Goal: Task Accomplishment & Management: Use online tool/utility

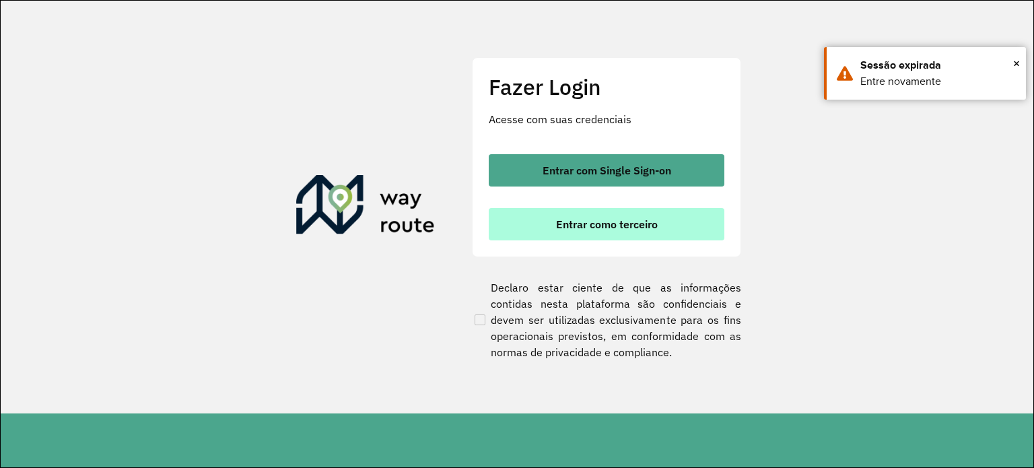
click at [570, 230] on span "Entrar como terceiro" at bounding box center [607, 224] width 102 height 11
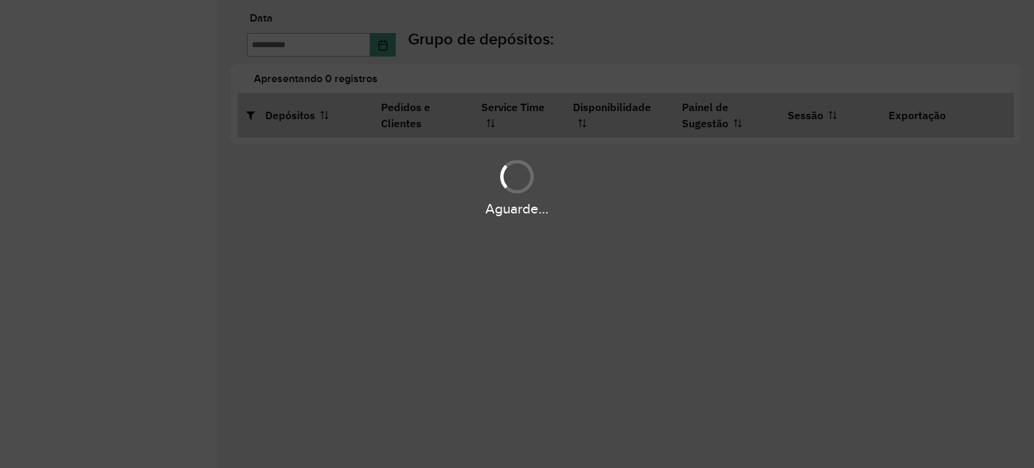
type input "**********"
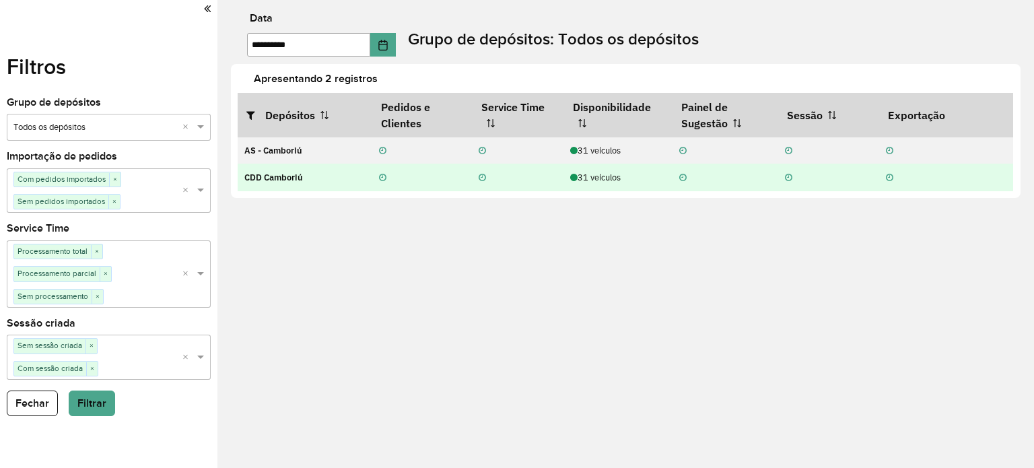
click at [606, 182] on div "31 veículos" at bounding box center [617, 177] width 95 height 13
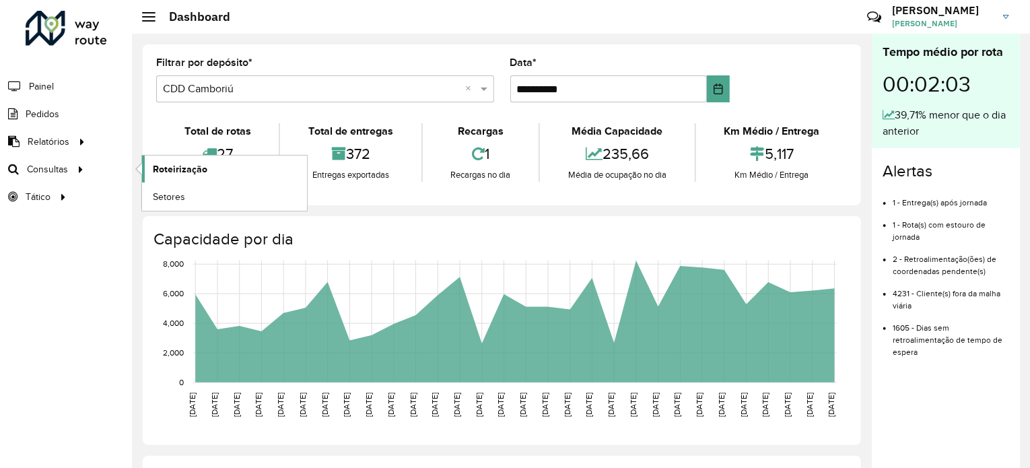
click at [150, 172] on link "Roteirização" at bounding box center [224, 169] width 165 height 27
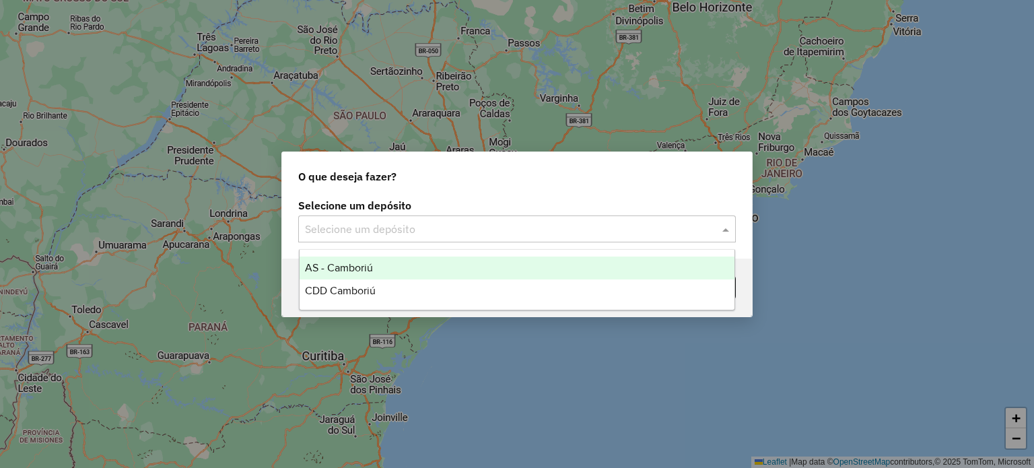
click at [384, 220] on div "Selecione um depósito" at bounding box center [517, 228] width 438 height 27
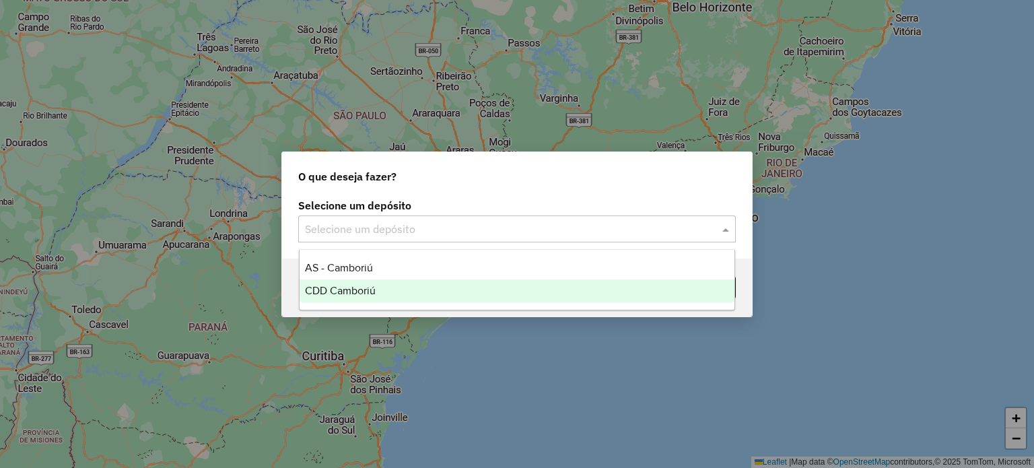
click at [345, 293] on span "CDD Camboriú" at bounding box center [340, 290] width 71 height 11
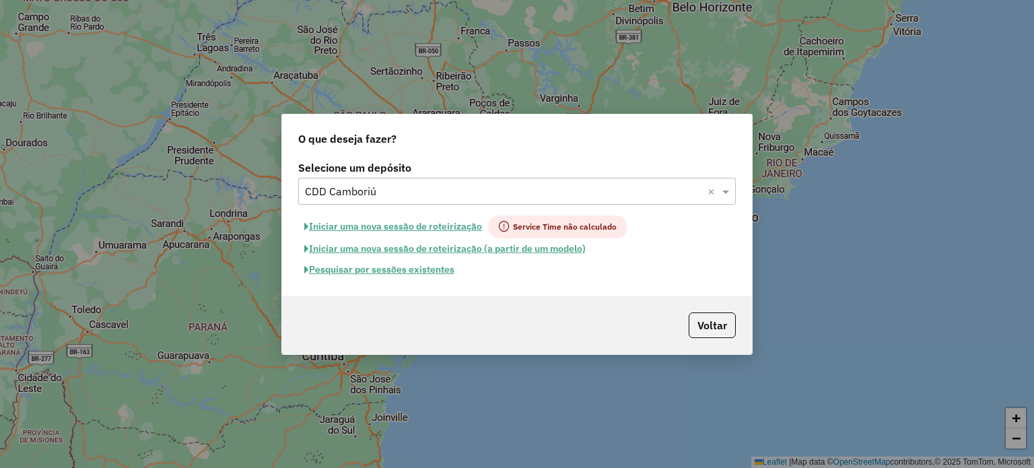
click at [399, 267] on button "Pesquisar por sessões existentes" at bounding box center [379, 269] width 162 height 21
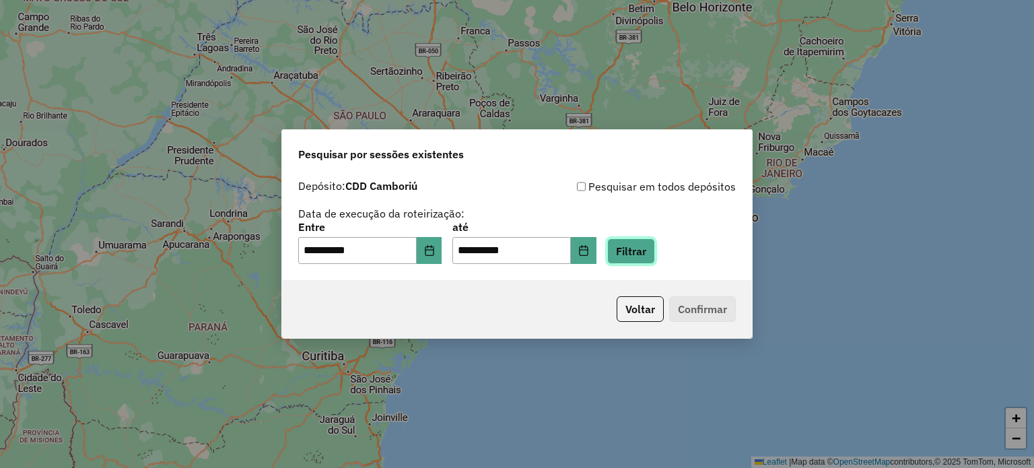
click at [641, 263] on button "Filtrar" at bounding box center [631, 251] width 48 height 26
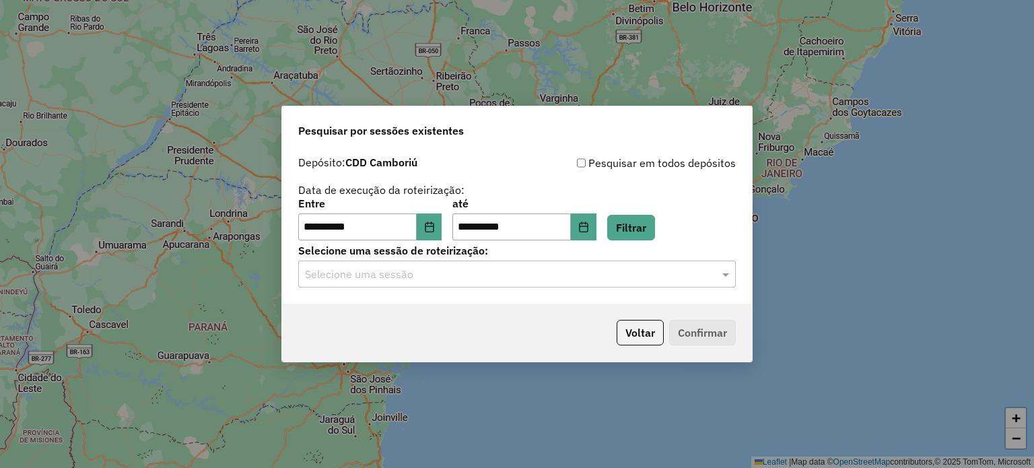
click at [459, 271] on input "text" at bounding box center [503, 275] width 397 height 16
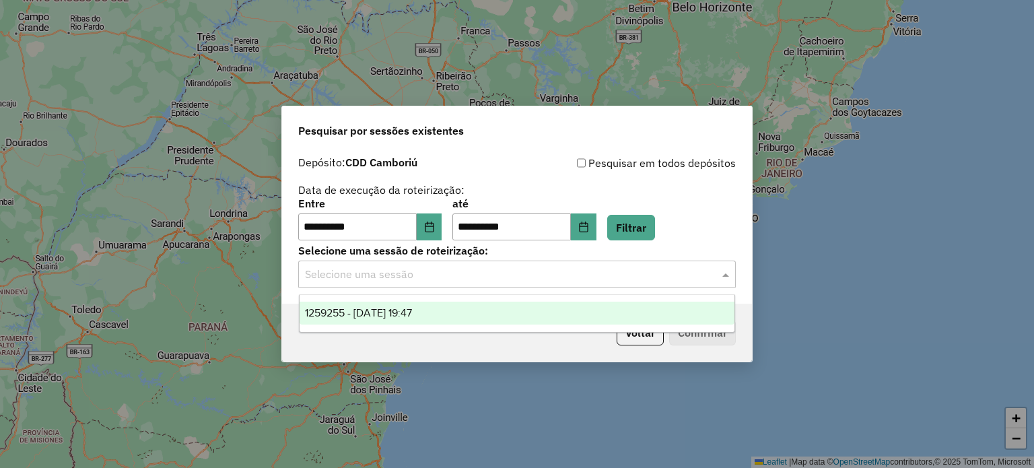
drag, startPoint x: 376, startPoint y: 309, endPoint x: 710, endPoint y: 296, distance: 333.5
click at [376, 309] on span "1259255 - 04/09/2025 19:47" at bounding box center [358, 312] width 107 height 11
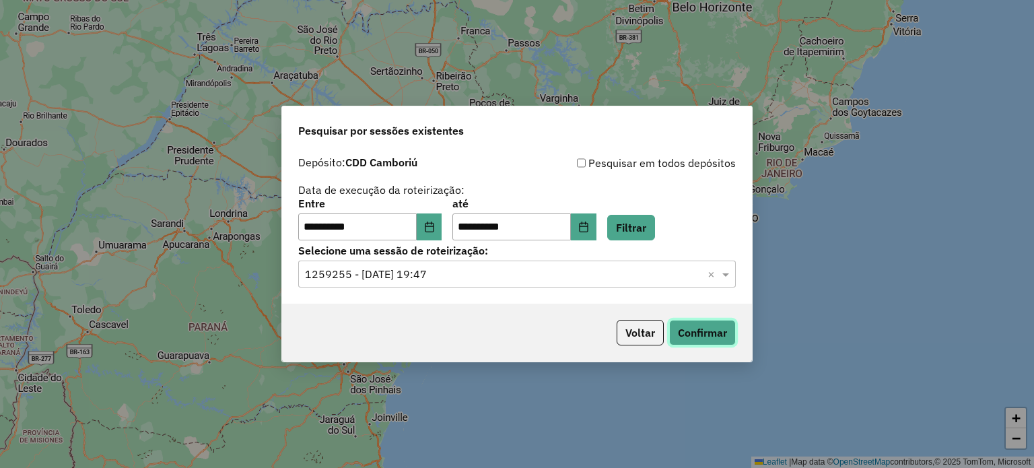
click at [711, 326] on button "Confirmar" at bounding box center [702, 333] width 67 height 26
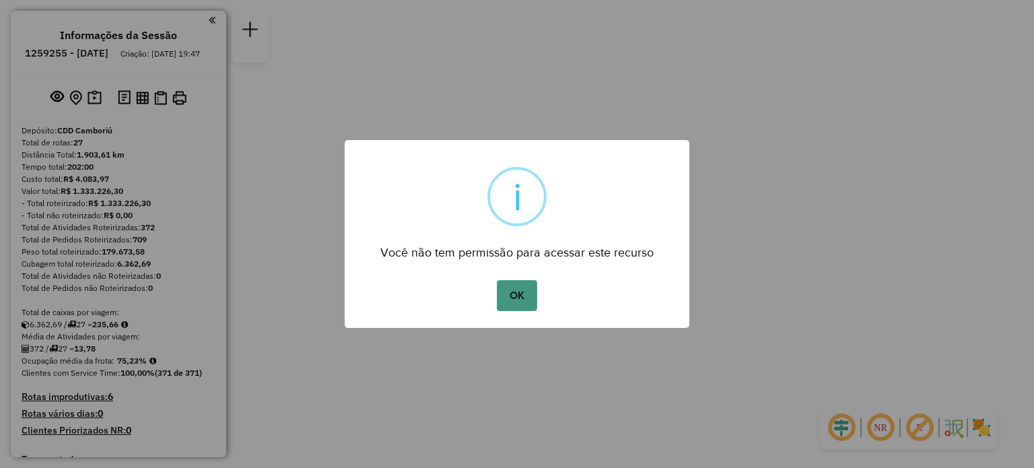
drag, startPoint x: 520, startPoint y: 314, endPoint x: 519, endPoint y: 307, distance: 7.4
click at [520, 312] on div "OK No Cancel" at bounding box center [517, 296] width 345 height 38
drag, startPoint x: 519, startPoint y: 307, endPoint x: 97, endPoint y: 261, distance: 424.7
click at [516, 305] on button "OK" at bounding box center [517, 295] width 40 height 31
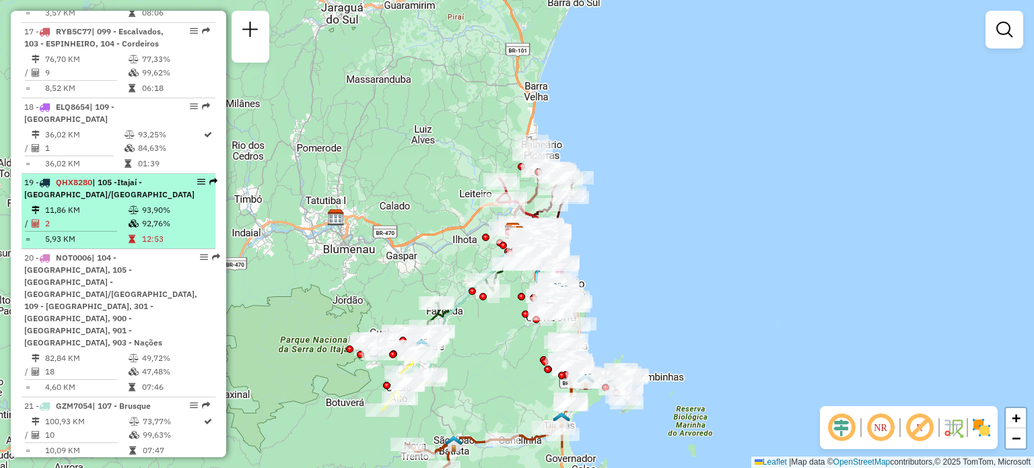
scroll to position [1885, 0]
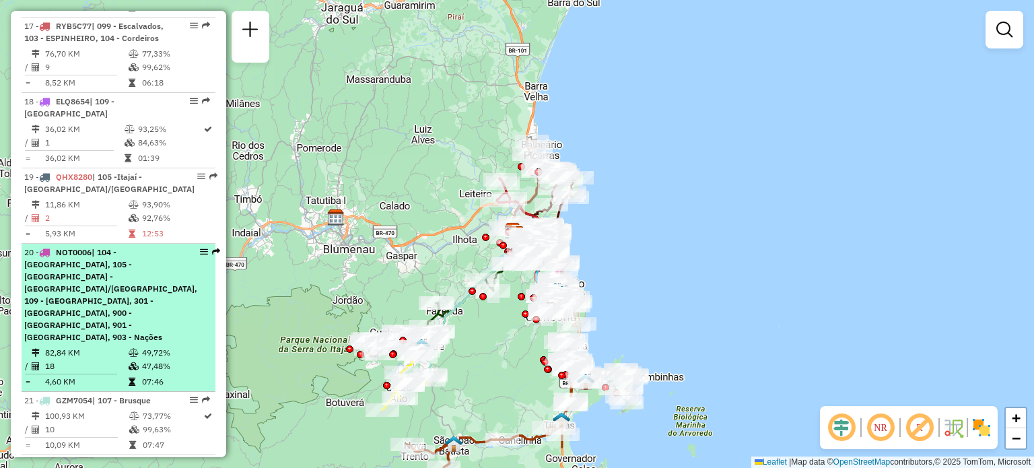
click at [114, 247] on span "| 104 - Cordeiros, 105 -Itajaí - São Vicente/Ressacada, 109 - Monte Alegre, 301…" at bounding box center [110, 294] width 173 height 95
select select "**********"
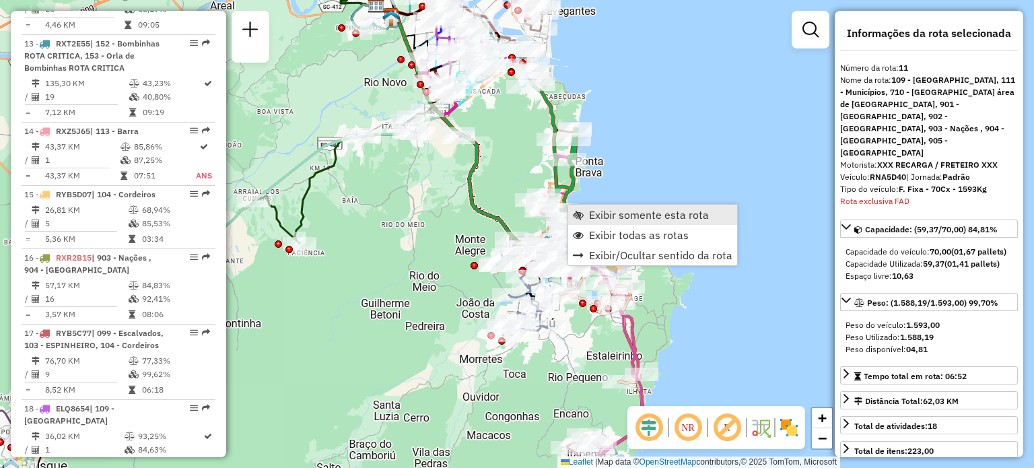
scroll to position [1329, 0]
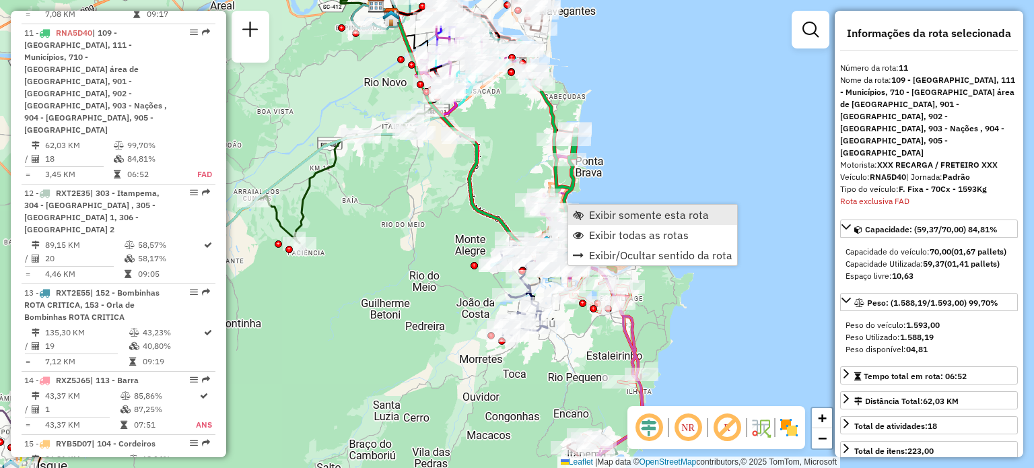
click at [600, 212] on span "Exibir somente esta rota" at bounding box center [649, 214] width 120 height 11
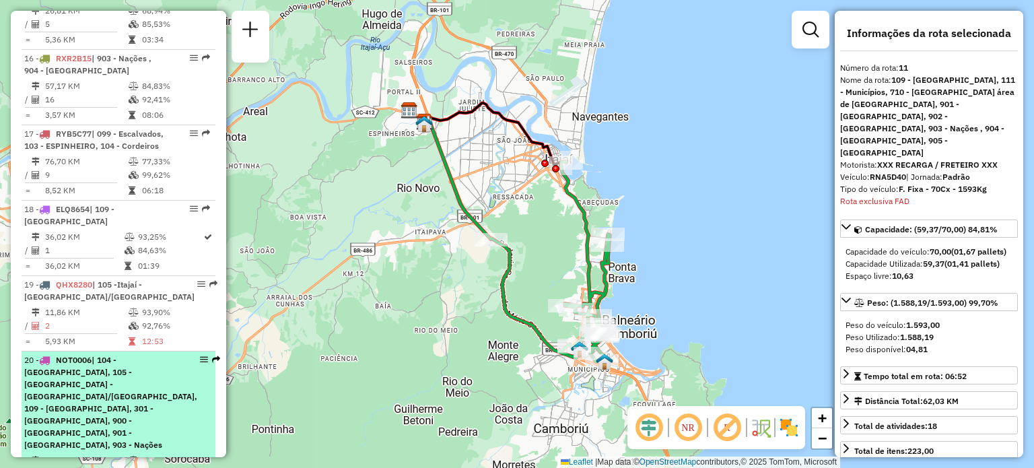
scroll to position [1801, 0]
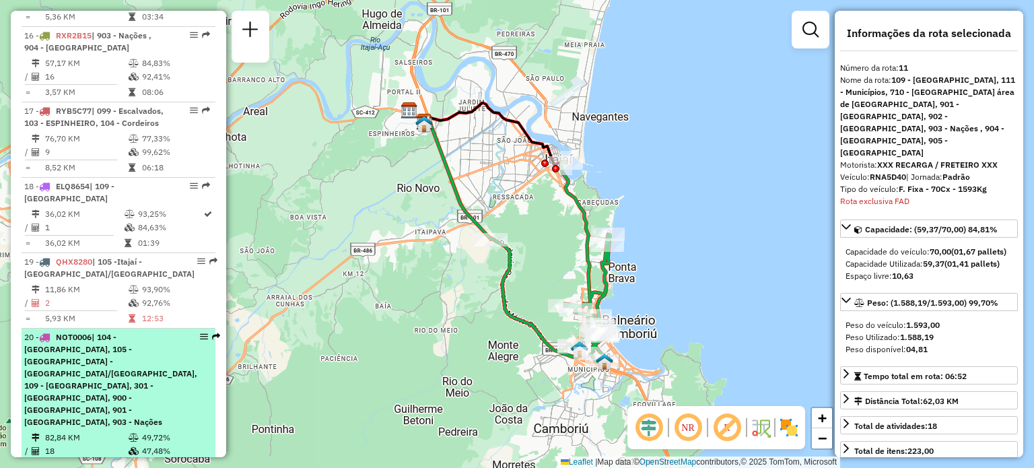
click at [132, 332] on span "| 104 - Cordeiros, 105 -Itajaí - São Vicente/Ressacada, 109 - Monte Alegre, 301…" at bounding box center [110, 379] width 173 height 95
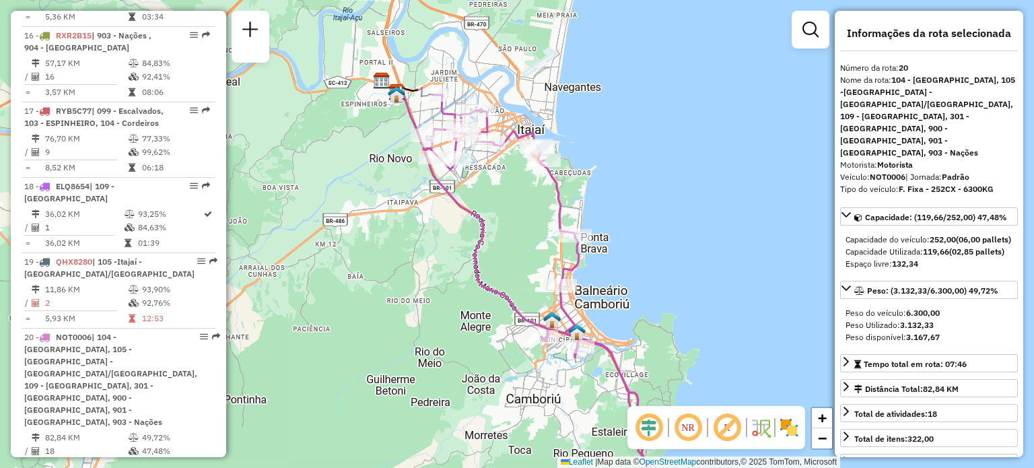
drag, startPoint x: 663, startPoint y: 174, endPoint x: 668, endPoint y: 250, distance: 75.6
click at [668, 250] on div "Janela de atendimento Grade de atendimento Capacidade Transportadoras Veículos …" at bounding box center [517, 234] width 1034 height 468
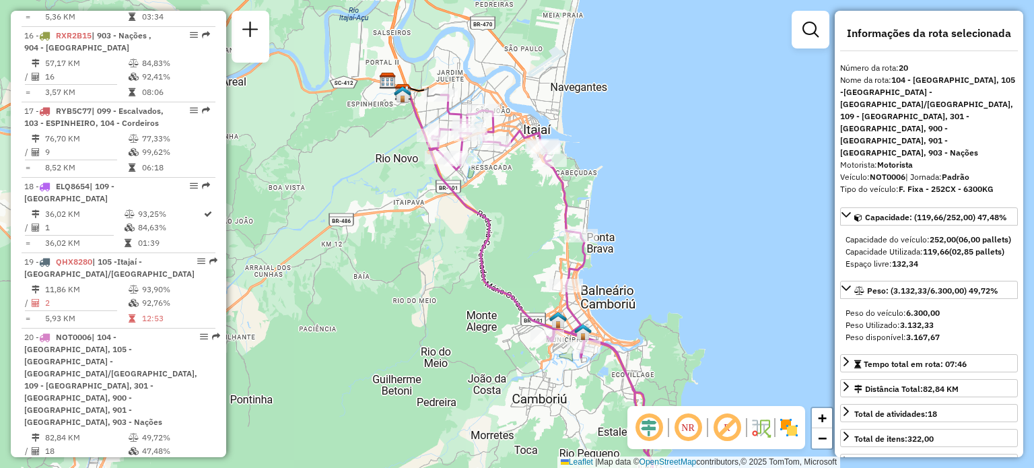
drag, startPoint x: 498, startPoint y: 165, endPoint x: 510, endPoint y: 184, distance: 22.6
click at [510, 184] on div "Janela de atendimento Grade de atendimento Capacidade Transportadoras Veículos …" at bounding box center [517, 234] width 1034 height 468
click at [302, 192] on div "Janela de atendimento Grade de atendimento Capacidade Transportadoras Veículos …" at bounding box center [517, 234] width 1034 height 468
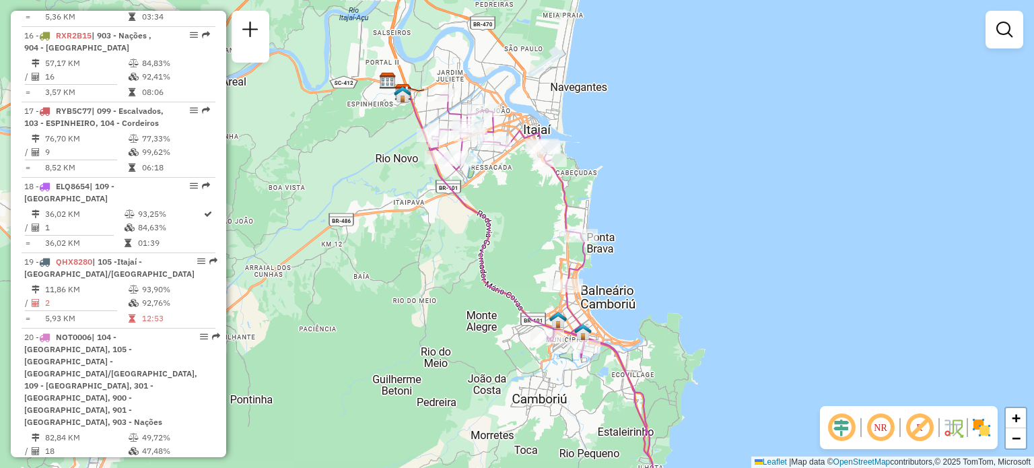
click at [326, 188] on div "Janela de atendimento Grade de atendimento Capacidade Transportadoras Veículos …" at bounding box center [517, 234] width 1034 height 468
